Goal: Information Seeking & Learning: Learn about a topic

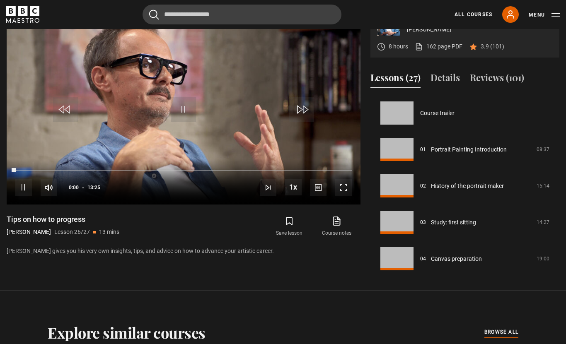
scroll to position [842, 0]
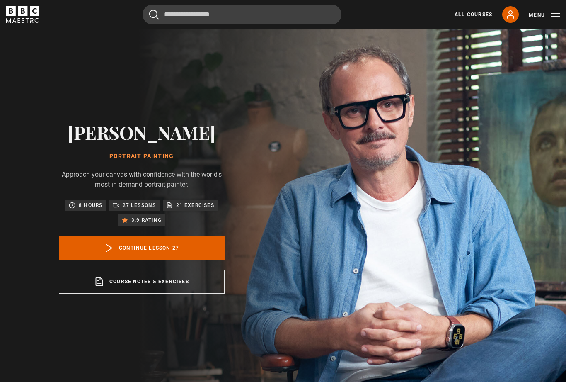
scroll to position [842, 0]
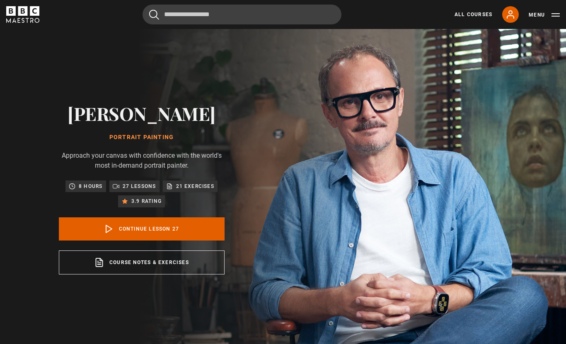
click at [214, 241] on link "Continue lesson 27" at bounding box center [142, 228] width 166 height 23
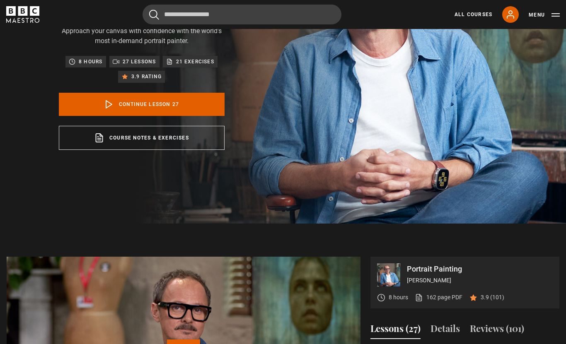
scroll to position [376, 0]
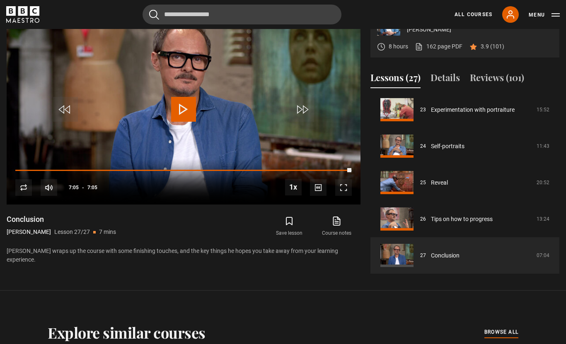
click at [490, 51] on p "3.9 (101)" at bounding box center [493, 46] width 24 height 9
click at [477, 51] on div "3.9 (101)" at bounding box center [486, 46] width 35 height 9
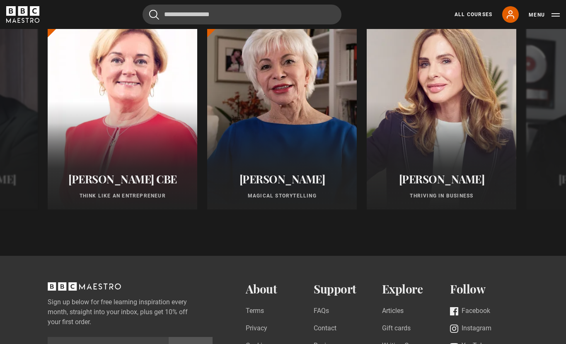
scroll to position [718, 0]
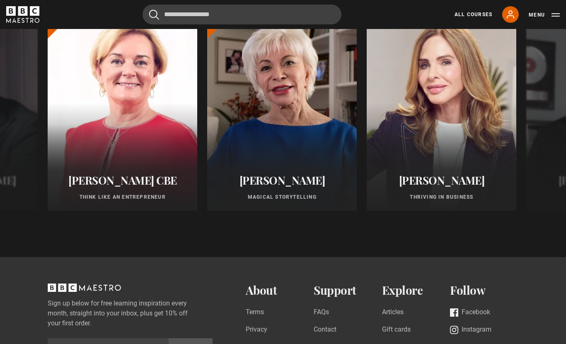
click at [207, 186] on div at bounding box center [282, 111] width 150 height 199
click at [155, 171] on div at bounding box center [123, 111] width 150 height 199
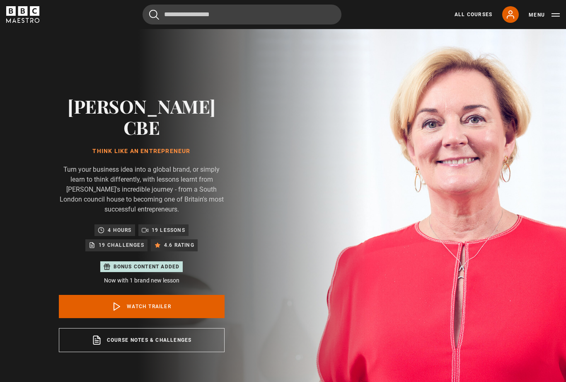
click at [164, 295] on link "Watch Trailer" at bounding box center [142, 306] width 166 height 23
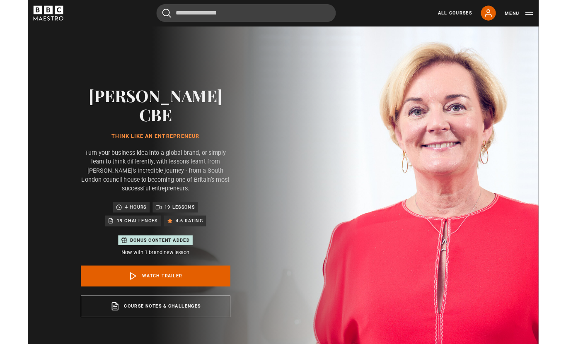
scroll to position [413, 0]
